Goal: Find specific page/section: Find specific page/section

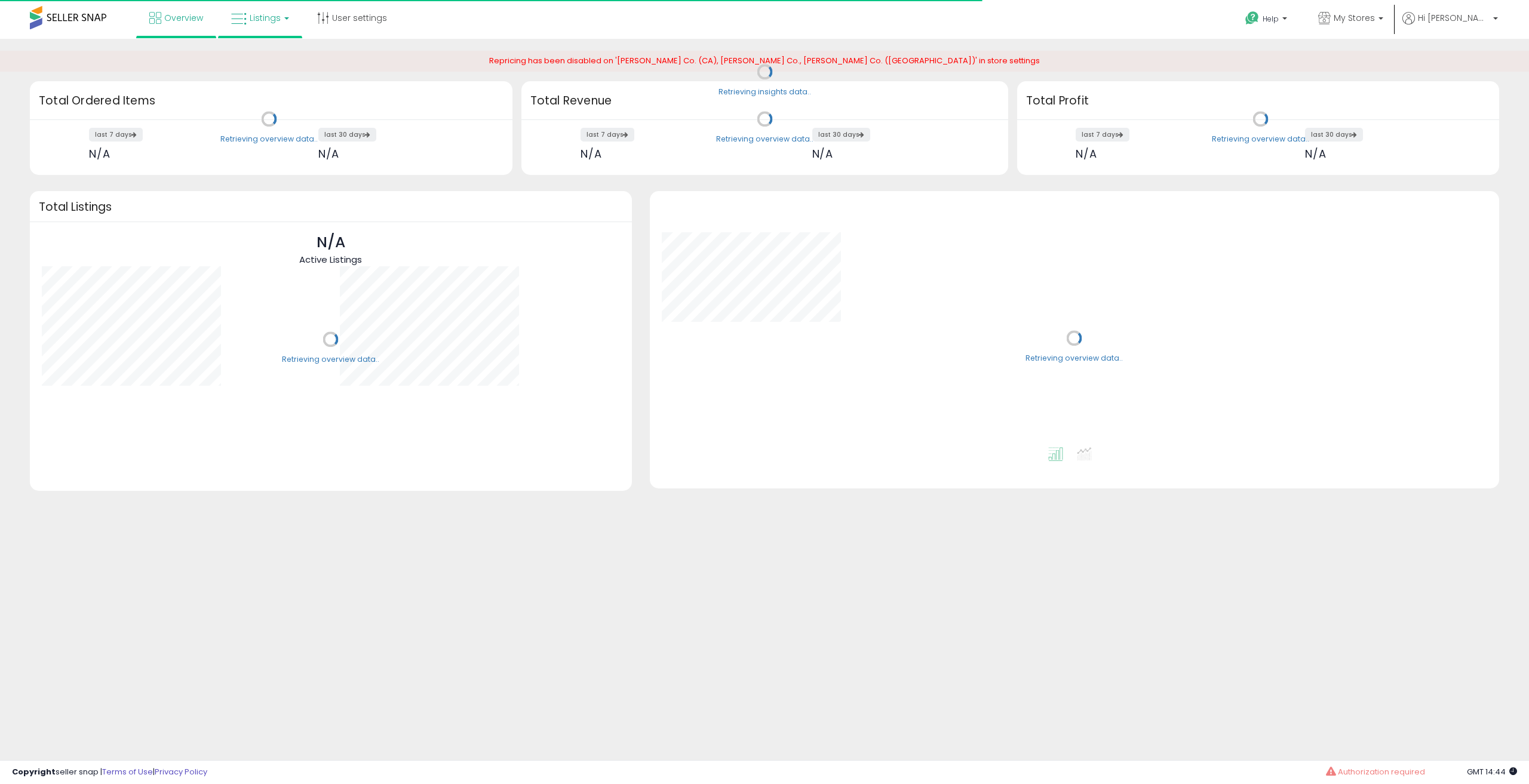
click at [271, 22] on span "Listings" at bounding box center [265, 18] width 31 height 12
click at [275, 58] on icon at bounding box center [269, 59] width 52 height 16
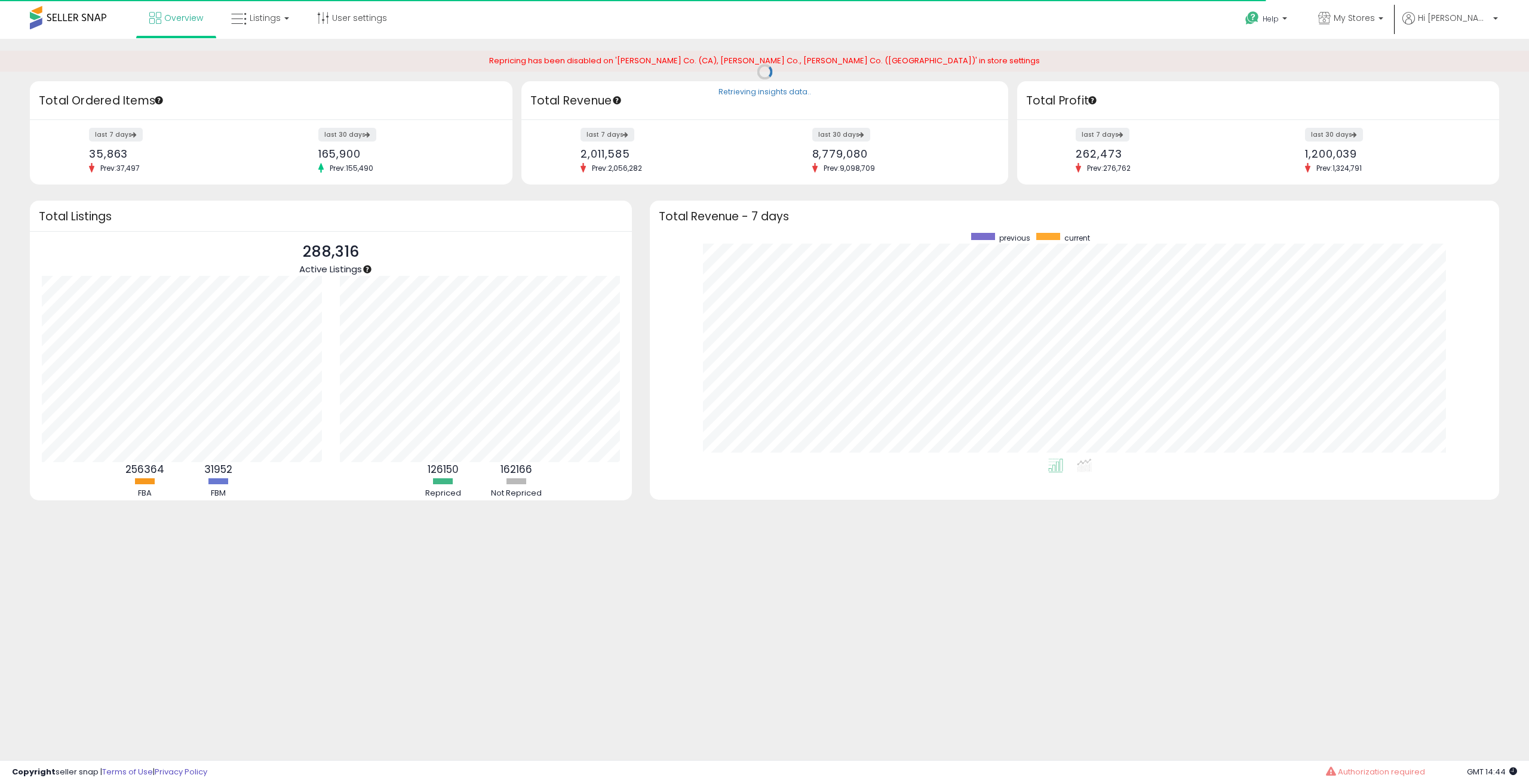
scroll to position [226, 826]
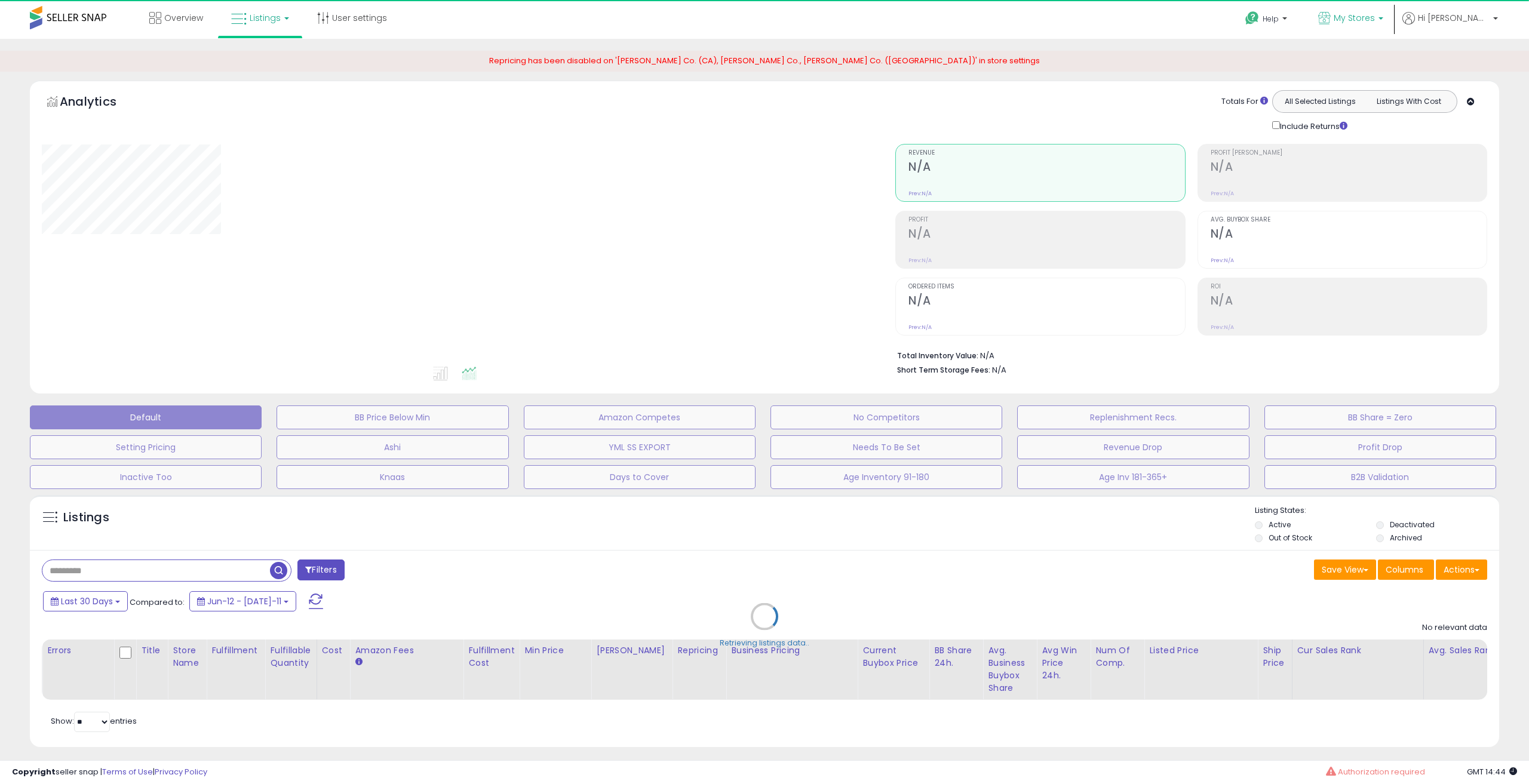
click at [1383, 25] on p "My Stores" at bounding box center [1350, 20] width 65 height 15
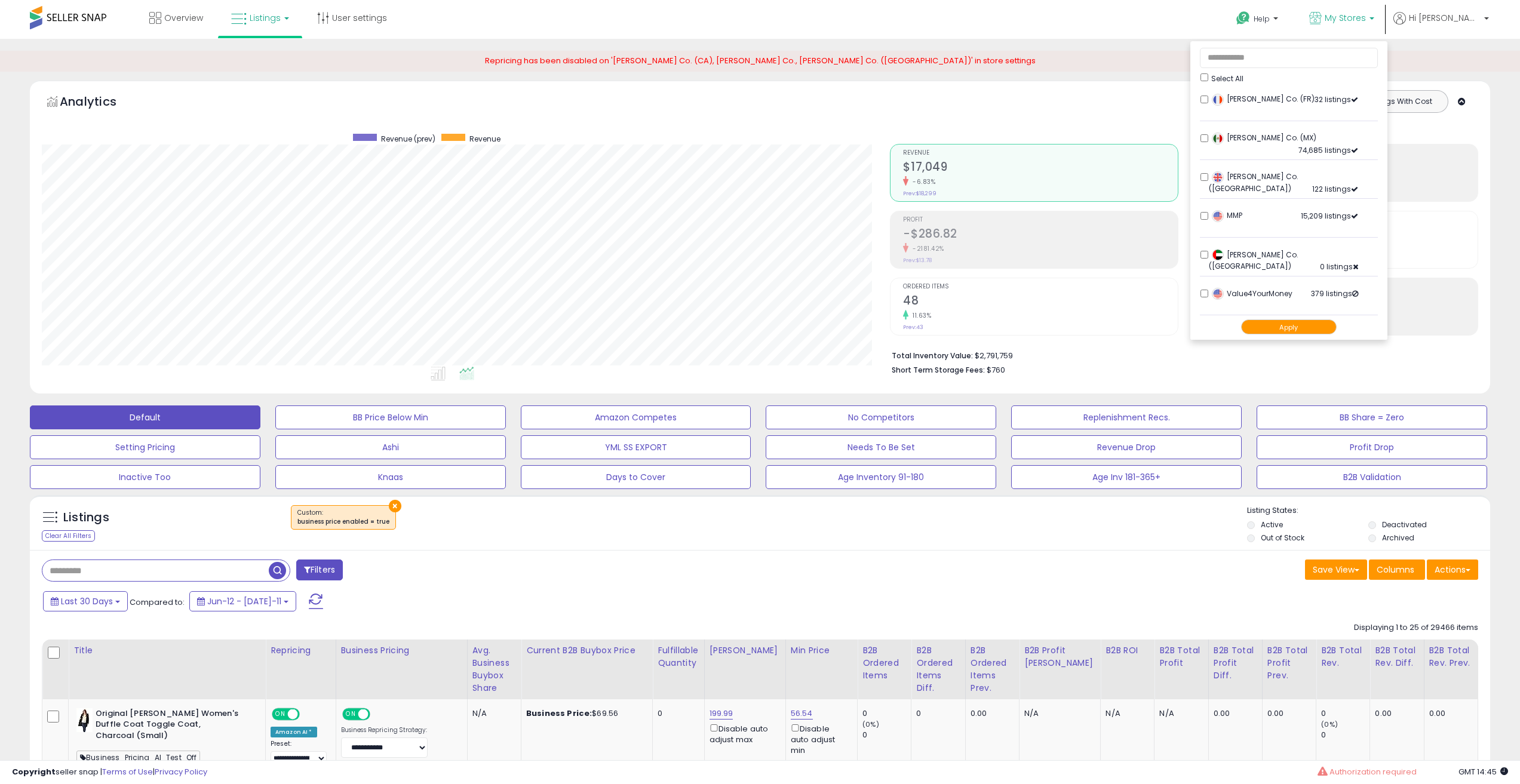
scroll to position [245, 849]
